Goal: Navigation & Orientation: Understand site structure

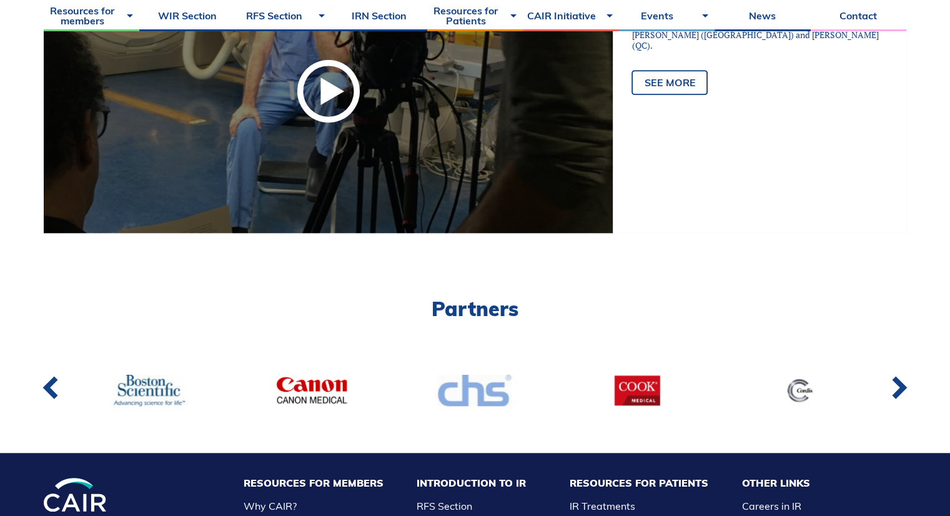
scroll to position [834, 0]
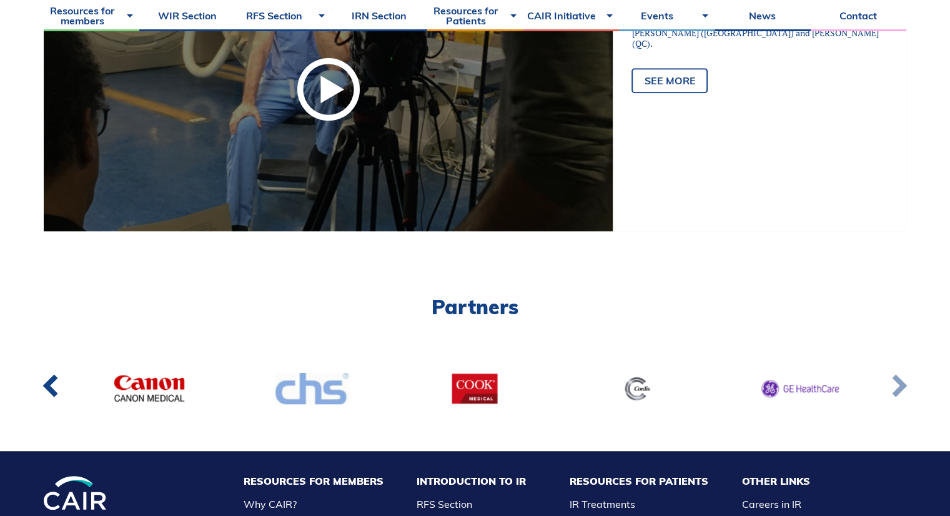
click at [906, 394] on link at bounding box center [898, 388] width 41 height 46
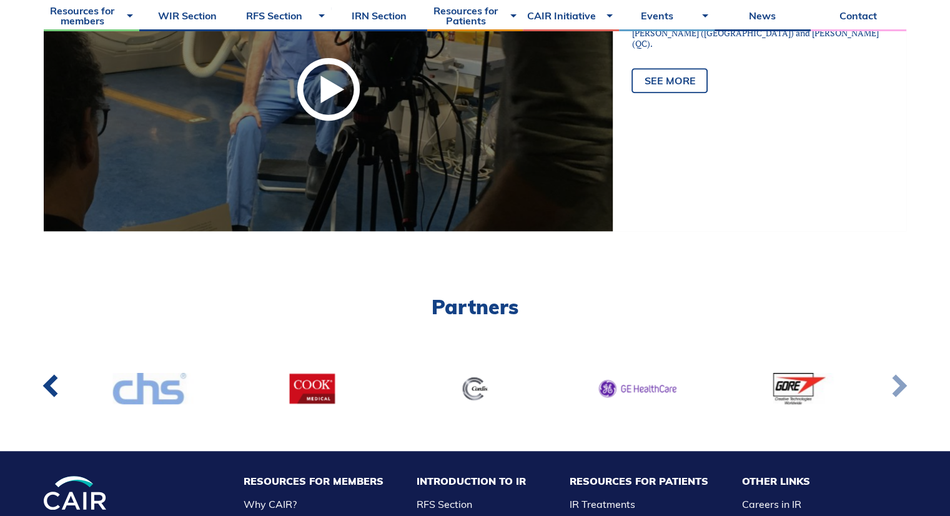
click at [906, 394] on link at bounding box center [898, 388] width 41 height 46
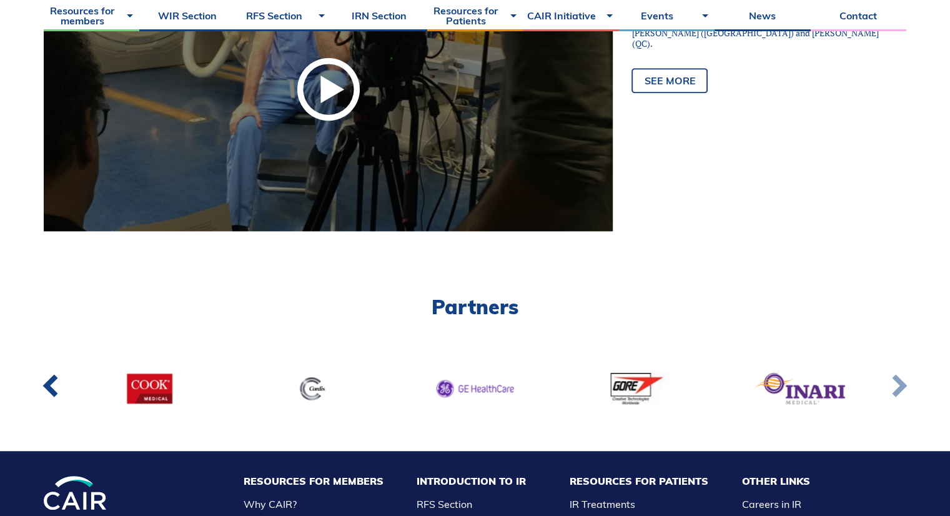
click at [906, 394] on link at bounding box center [898, 388] width 41 height 46
click at [899, 389] on link at bounding box center [898, 388] width 41 height 46
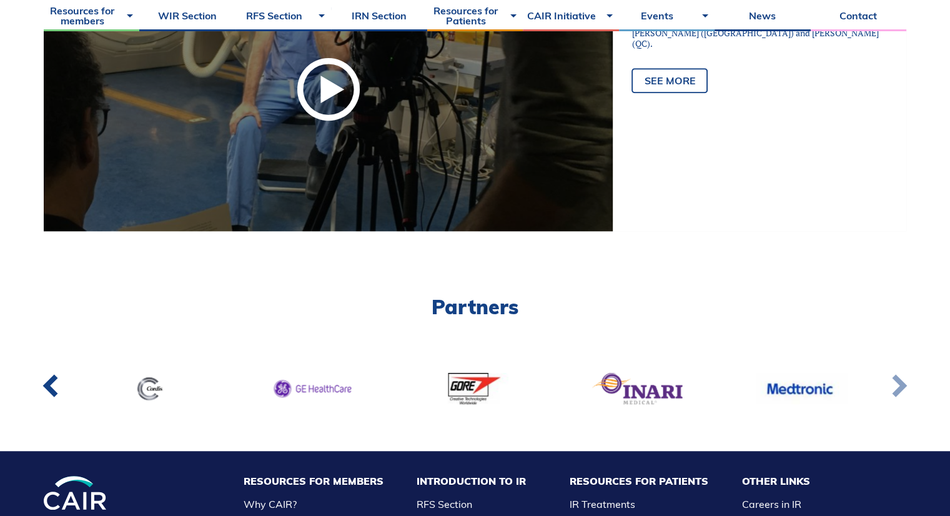
click at [899, 389] on link at bounding box center [898, 388] width 41 height 46
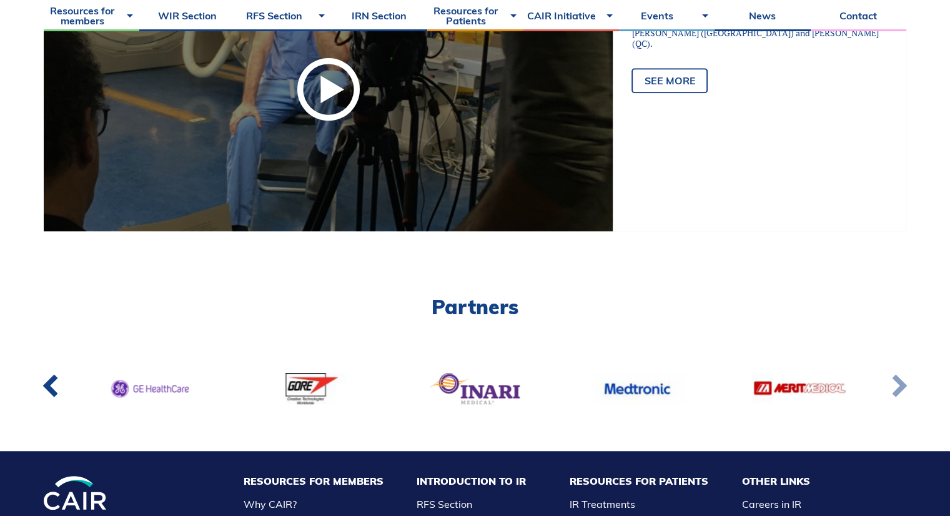
click at [899, 389] on link at bounding box center [898, 388] width 41 height 46
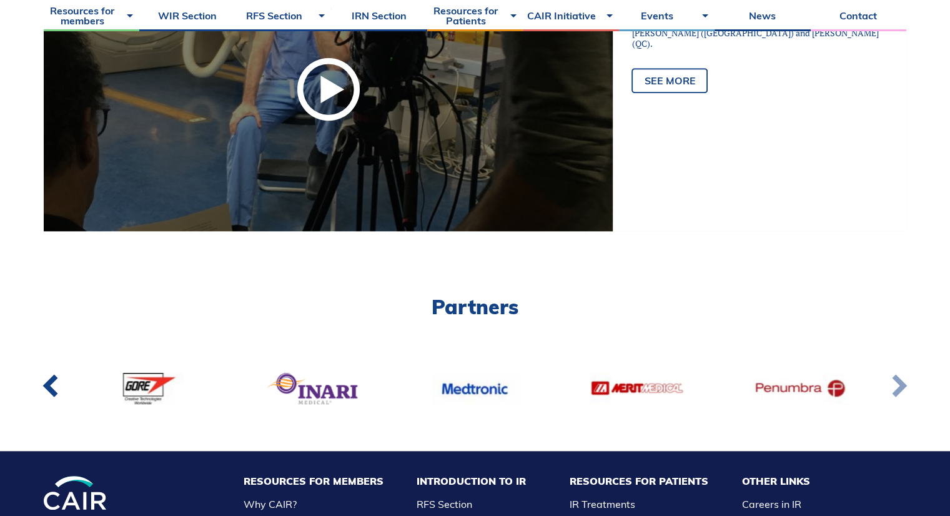
click at [900, 390] on link at bounding box center [898, 388] width 41 height 46
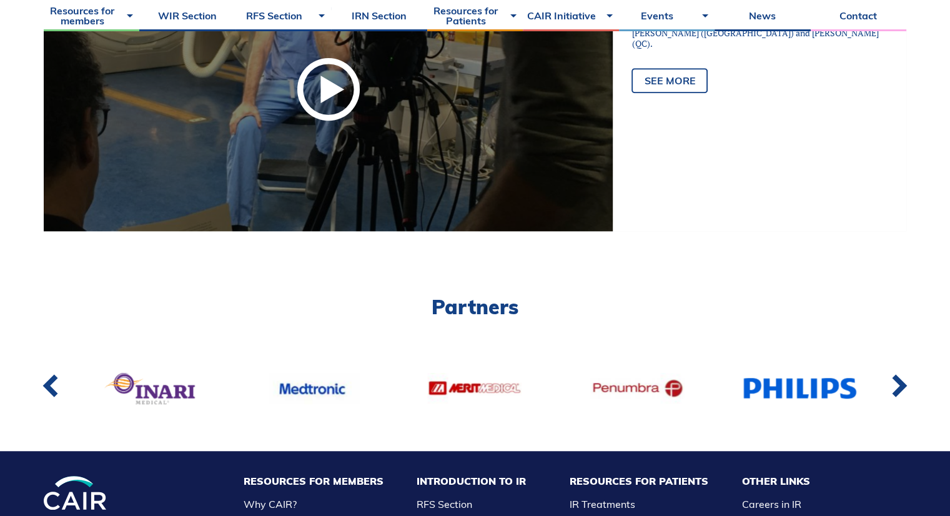
click at [897, 397] on link at bounding box center [898, 388] width 41 height 46
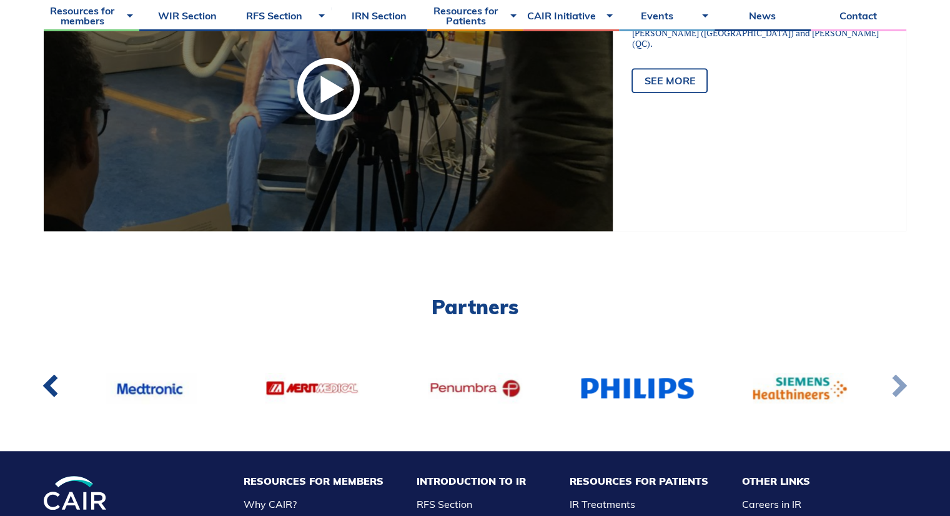
click at [897, 397] on link at bounding box center [898, 388] width 41 height 46
click at [902, 388] on link at bounding box center [898, 388] width 41 height 46
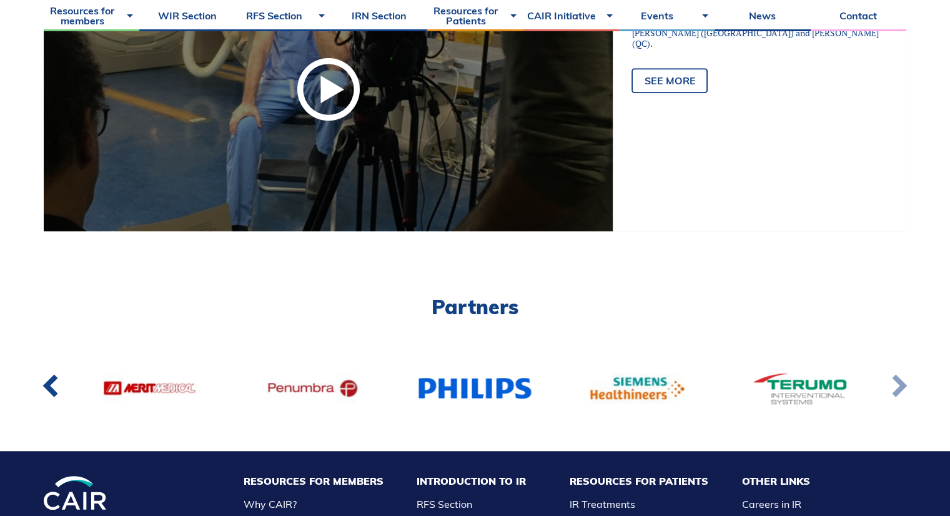
click at [902, 388] on link at bounding box center [898, 388] width 41 height 46
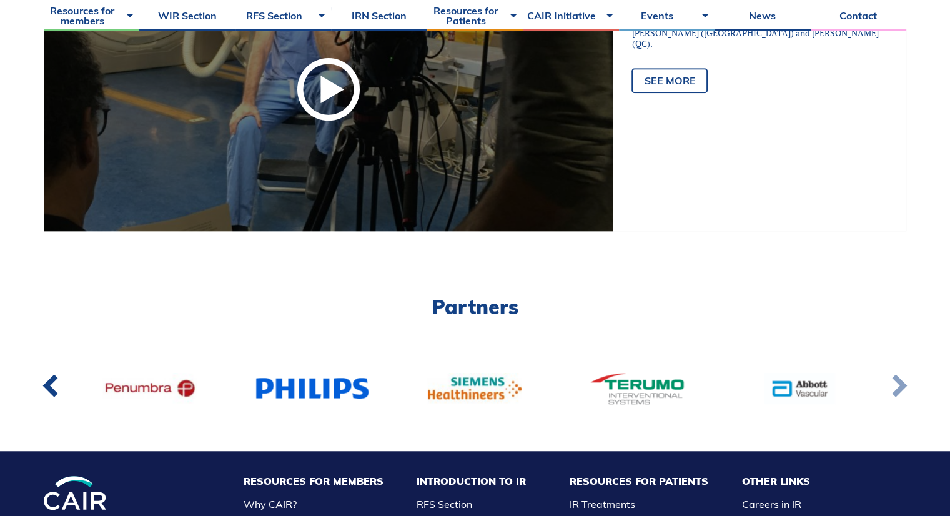
click at [902, 388] on link at bounding box center [898, 388] width 41 height 46
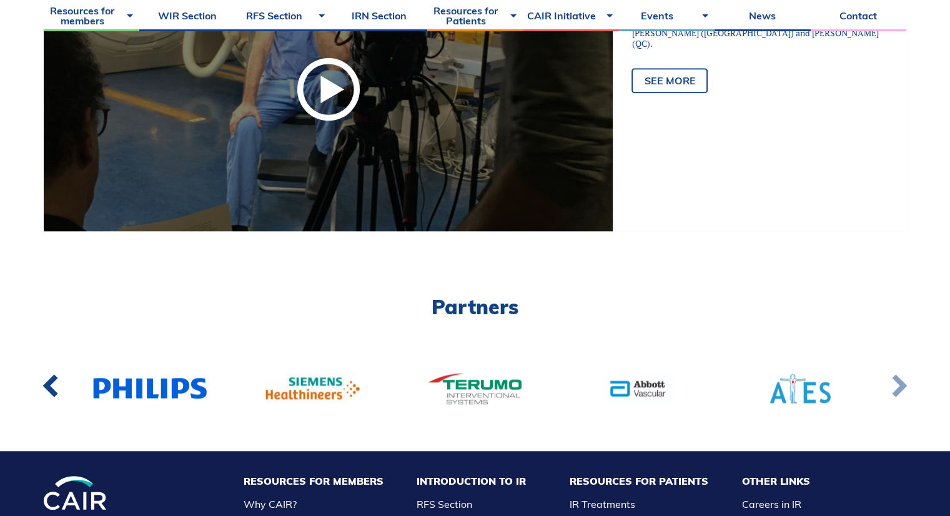
click at [902, 388] on link at bounding box center [898, 388] width 41 height 46
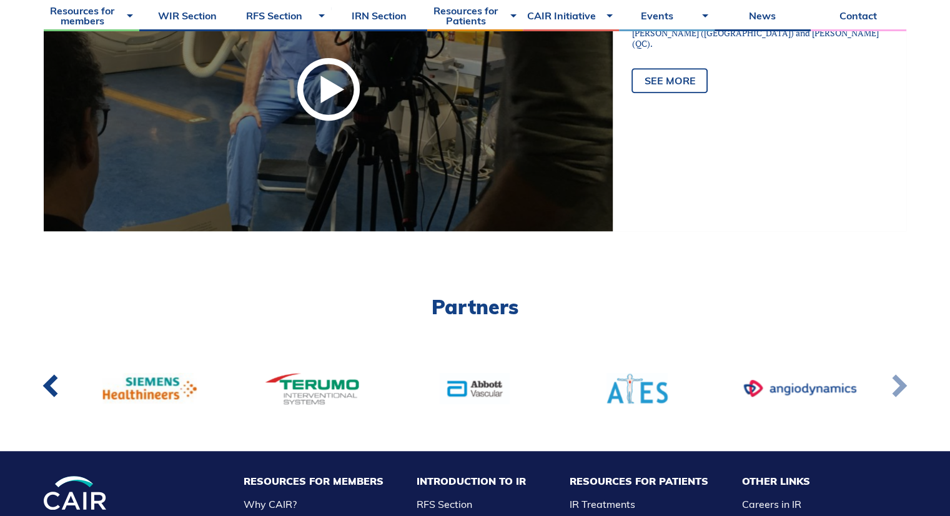
click at [902, 388] on link at bounding box center [898, 388] width 41 height 46
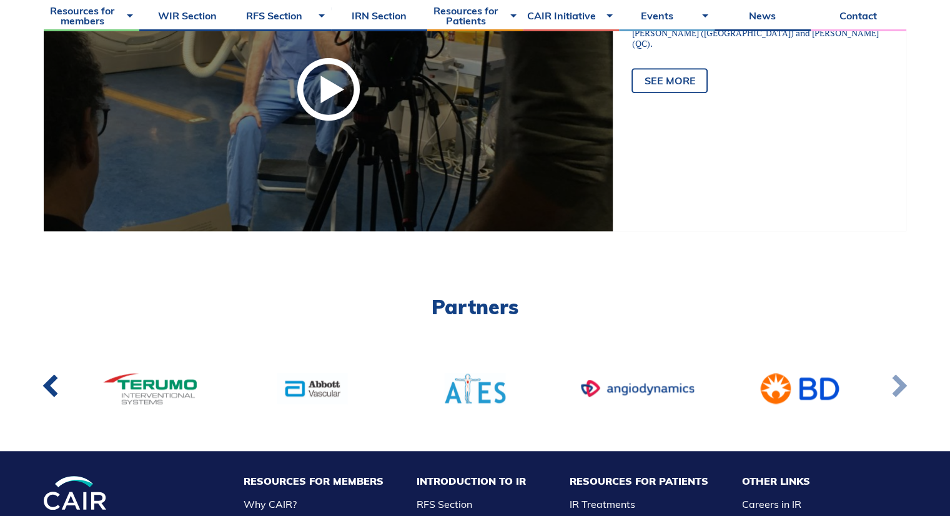
click at [902, 388] on link at bounding box center [898, 388] width 41 height 46
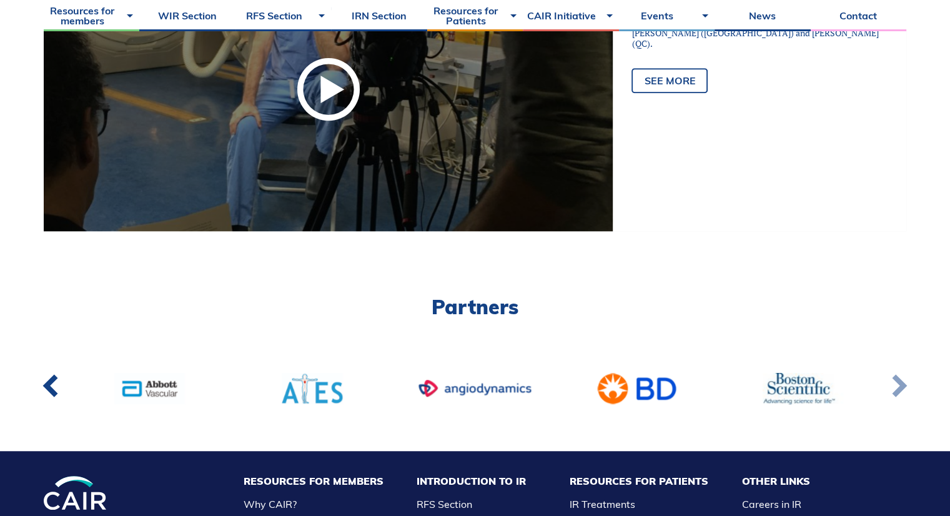
click at [902, 388] on link at bounding box center [898, 388] width 41 height 46
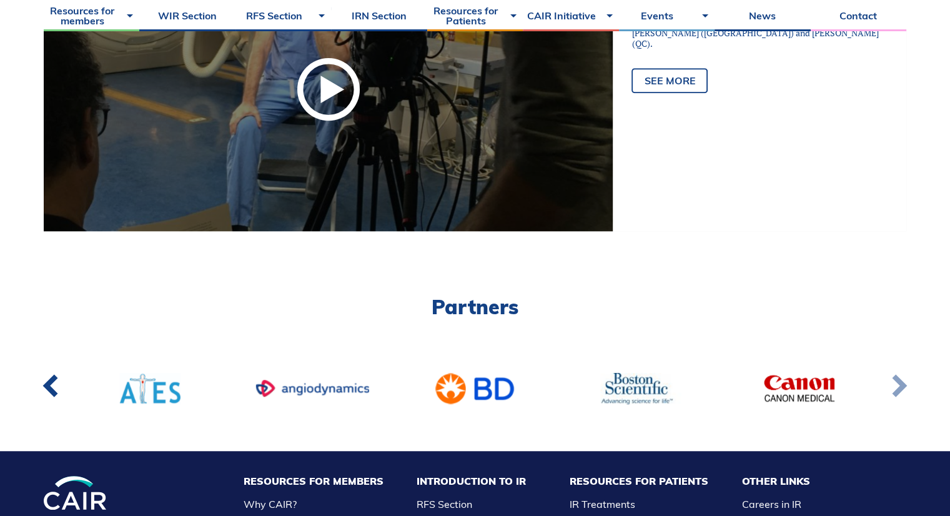
click at [902, 388] on link at bounding box center [898, 388] width 41 height 46
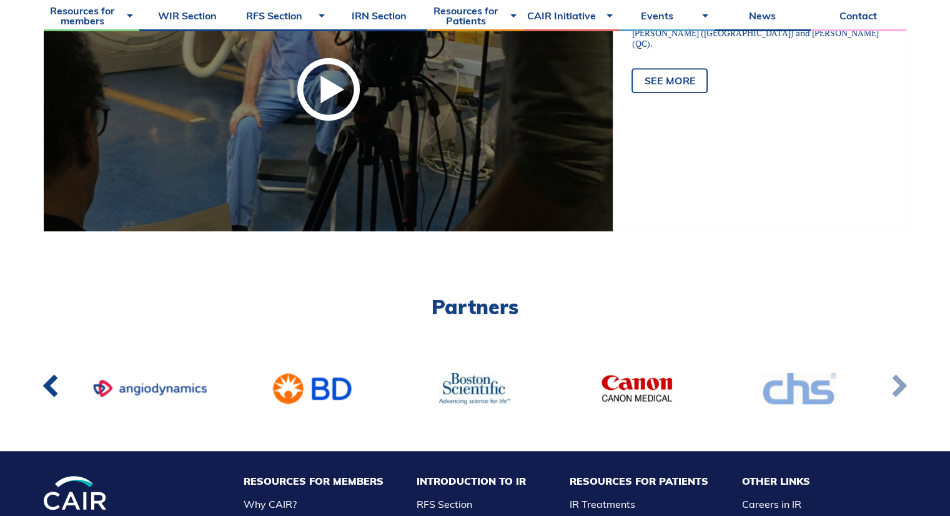
click at [902, 388] on link at bounding box center [898, 388] width 41 height 46
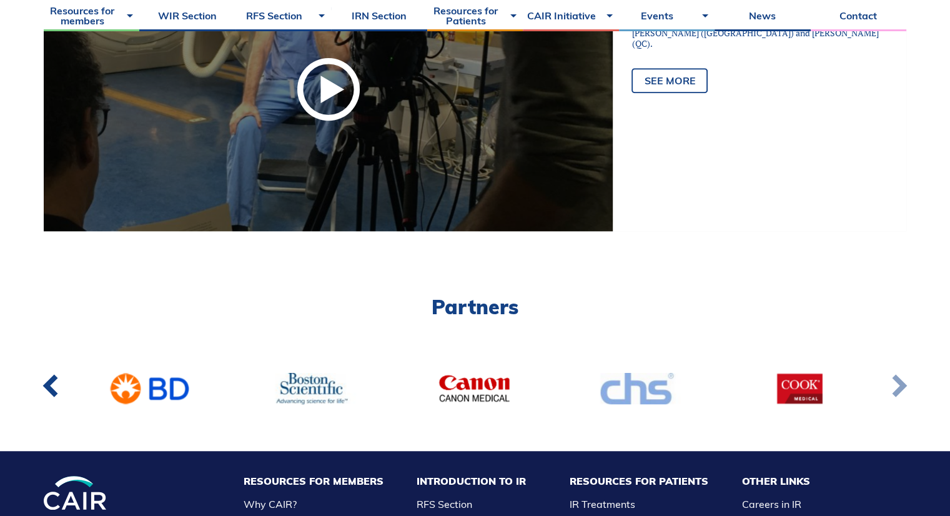
click at [902, 388] on link at bounding box center [898, 388] width 41 height 46
